Goal: Information Seeking & Learning: Find specific fact

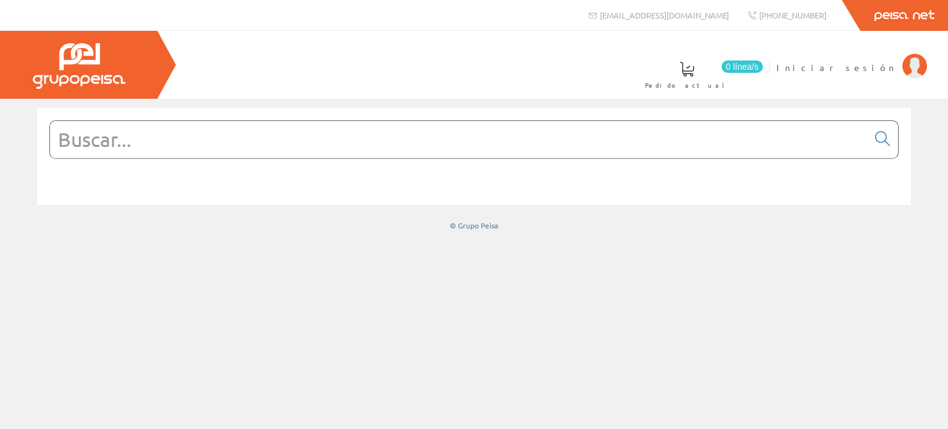
click at [210, 137] on input "text" at bounding box center [459, 139] width 818 height 37
paste input "Cable de red RJ45 PATCH CAT 6 FTP"
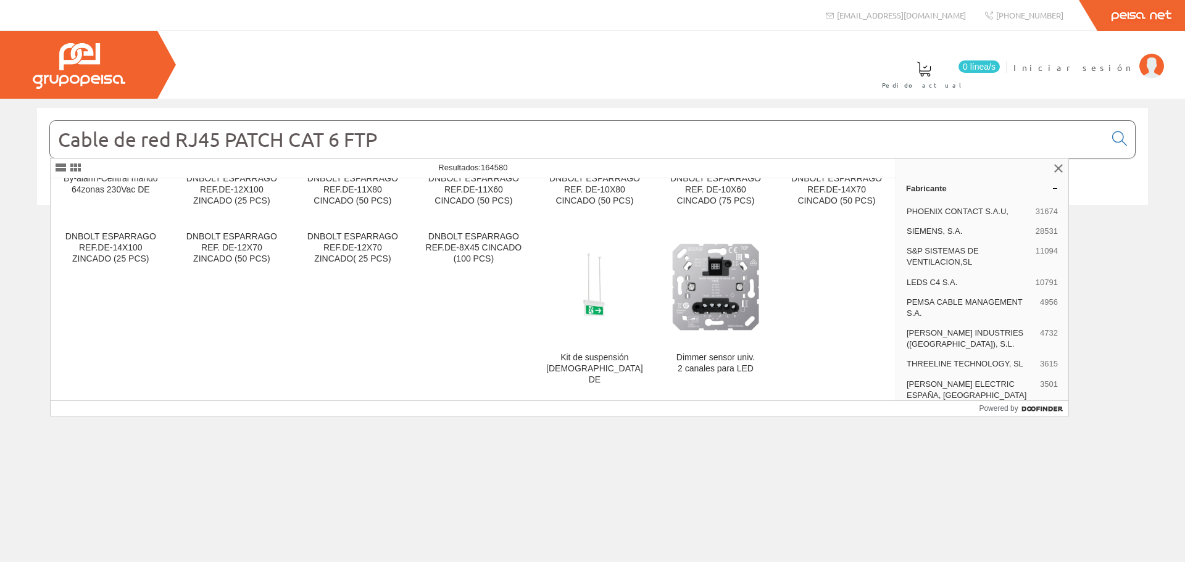
scroll to position [1375, 0]
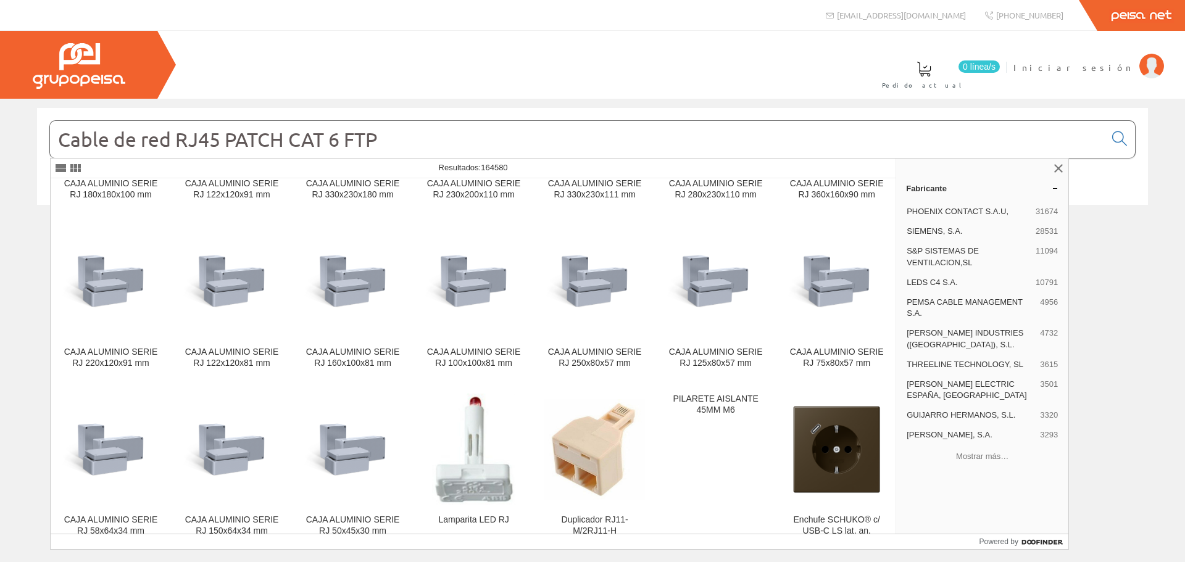
click at [380, 136] on input "Cable de red RJ45 PATCH CAT 6 FTP" at bounding box center [577, 139] width 1055 height 37
paste input "para informática (Ethernet) UTP cat 6."
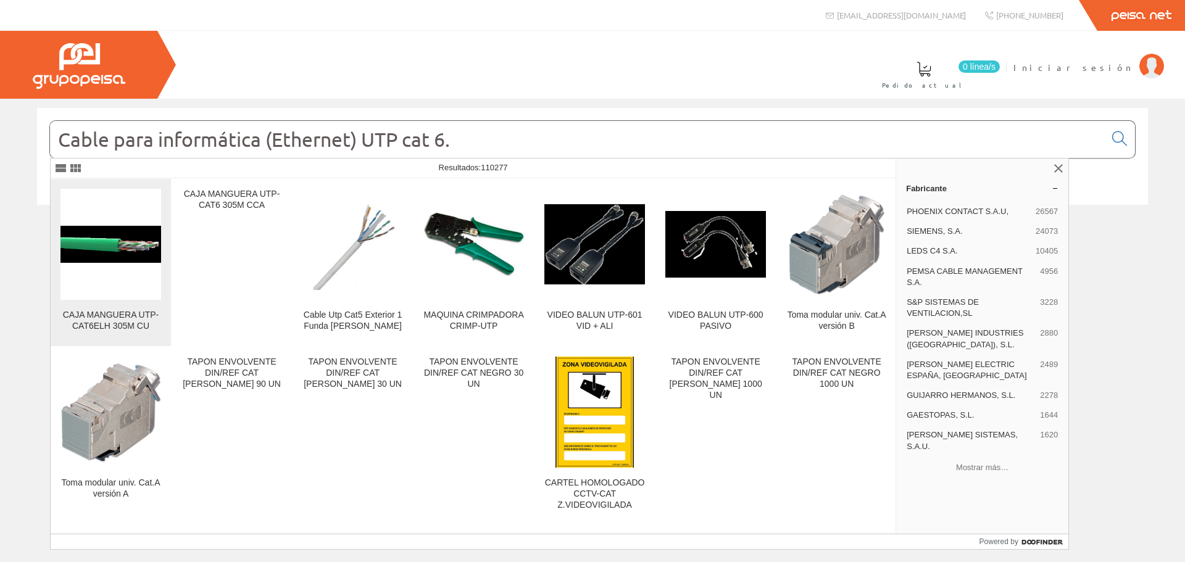
type input "Cable para informática (Ethernet) UTP cat 6."
click at [129, 279] on figure at bounding box center [110, 244] width 101 height 111
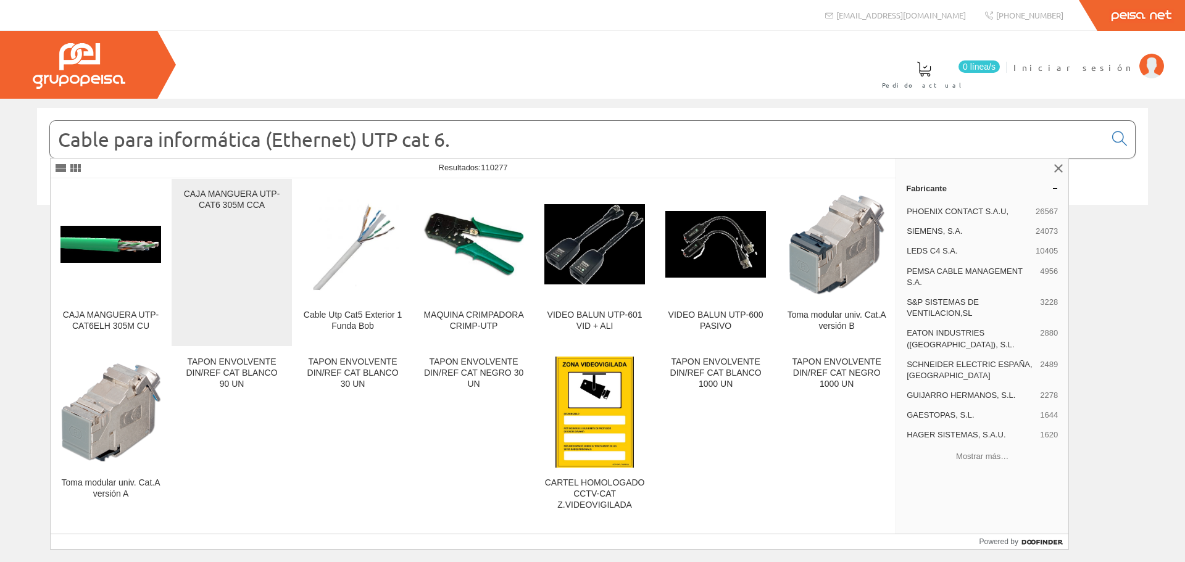
click at [236, 255] on div "CAJA MANGUERA UTP-CAT6 305M CCA" at bounding box center [231, 263] width 101 height 148
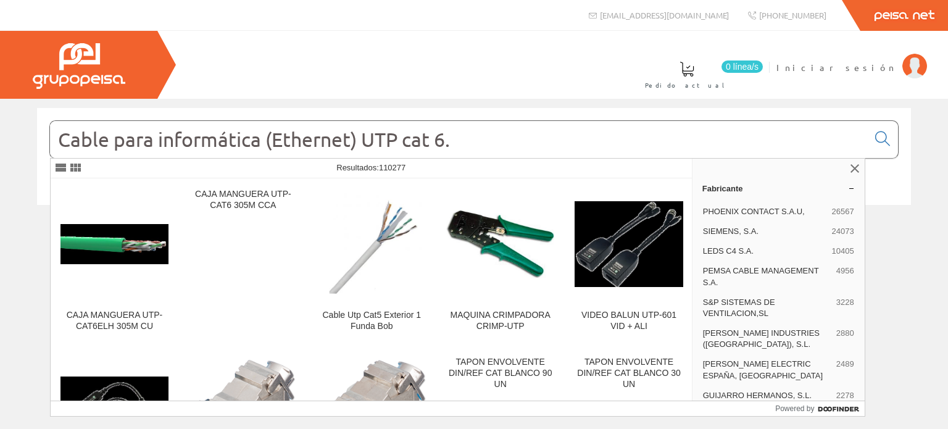
click at [230, 136] on input "Cable para informática (Ethernet) UTP cat 6." at bounding box center [459, 139] width 818 height 37
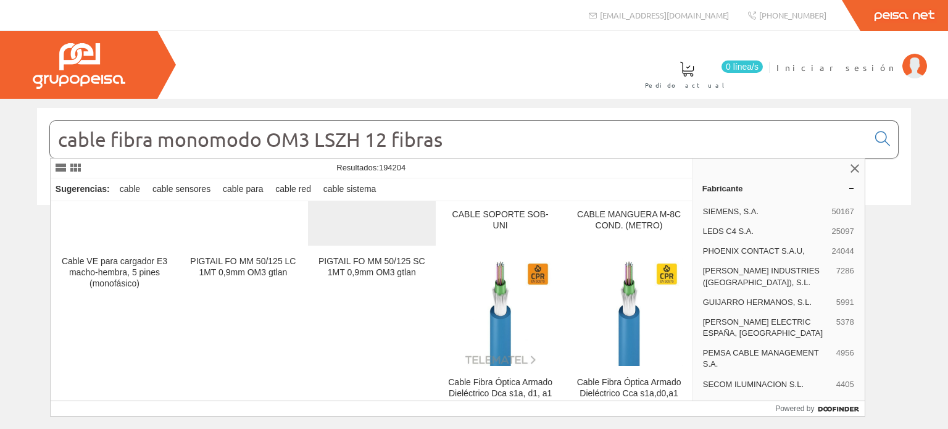
scroll to position [185, 0]
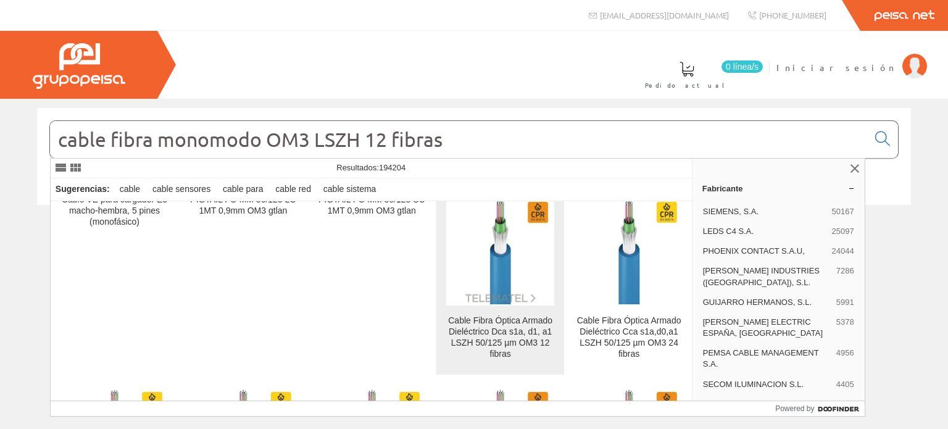
type input "cable fibra monomodo OM3 LSZH 12 fibras"
click at [476, 288] on img at bounding box center [500, 250] width 108 height 108
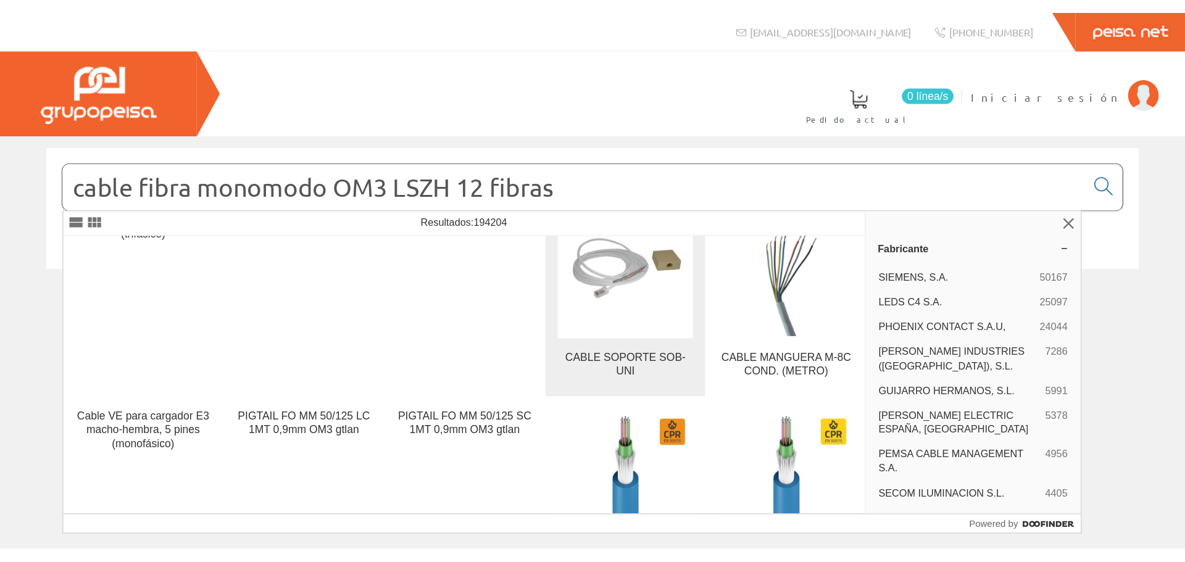
scroll to position [62, 0]
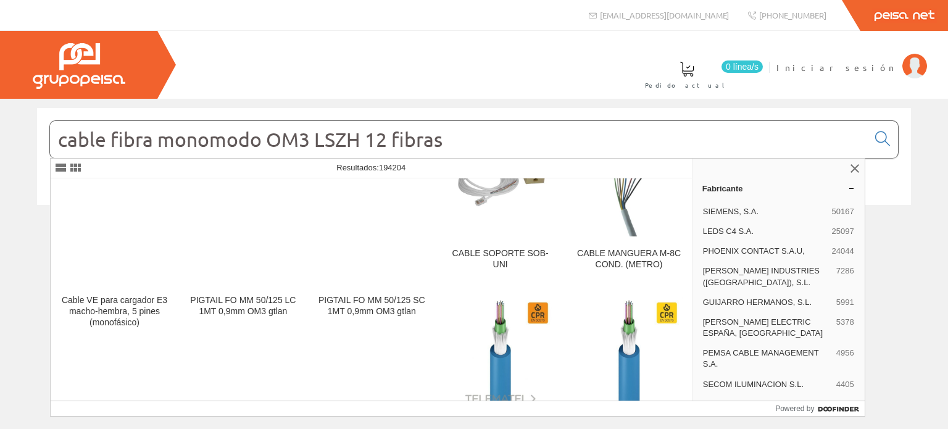
click at [449, 135] on input "cable fibra monomodo OM3 LSZH 12 fibras" at bounding box center [459, 139] width 818 height 37
